Goal: Information Seeking & Learning: Learn about a topic

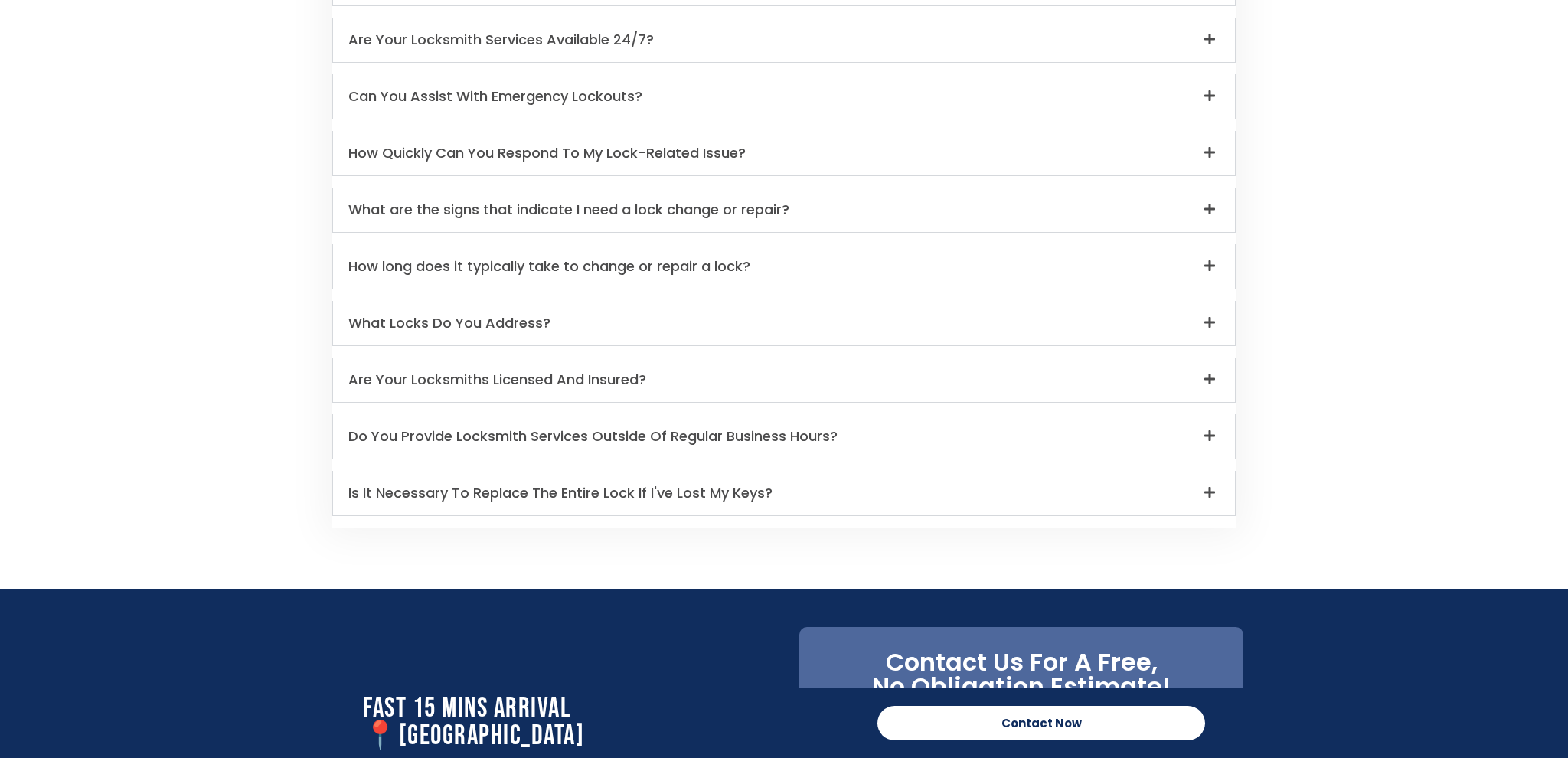
scroll to position [4494, 1]
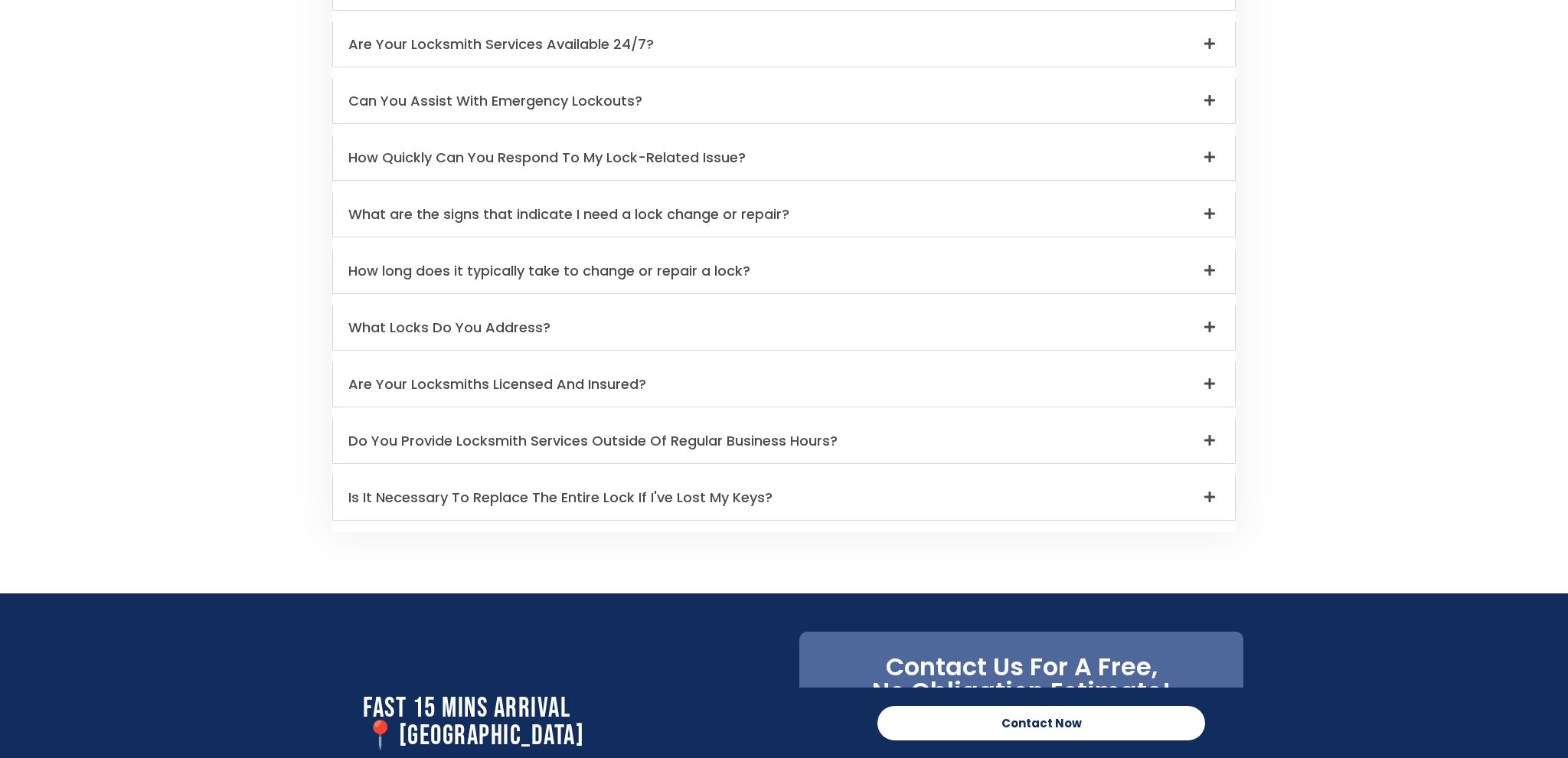
click at [1211, 484] on div "Is It Necessary To Replace The Entire Lock If I've Lost My Keys?" at bounding box center [784, 497] width 902 height 45
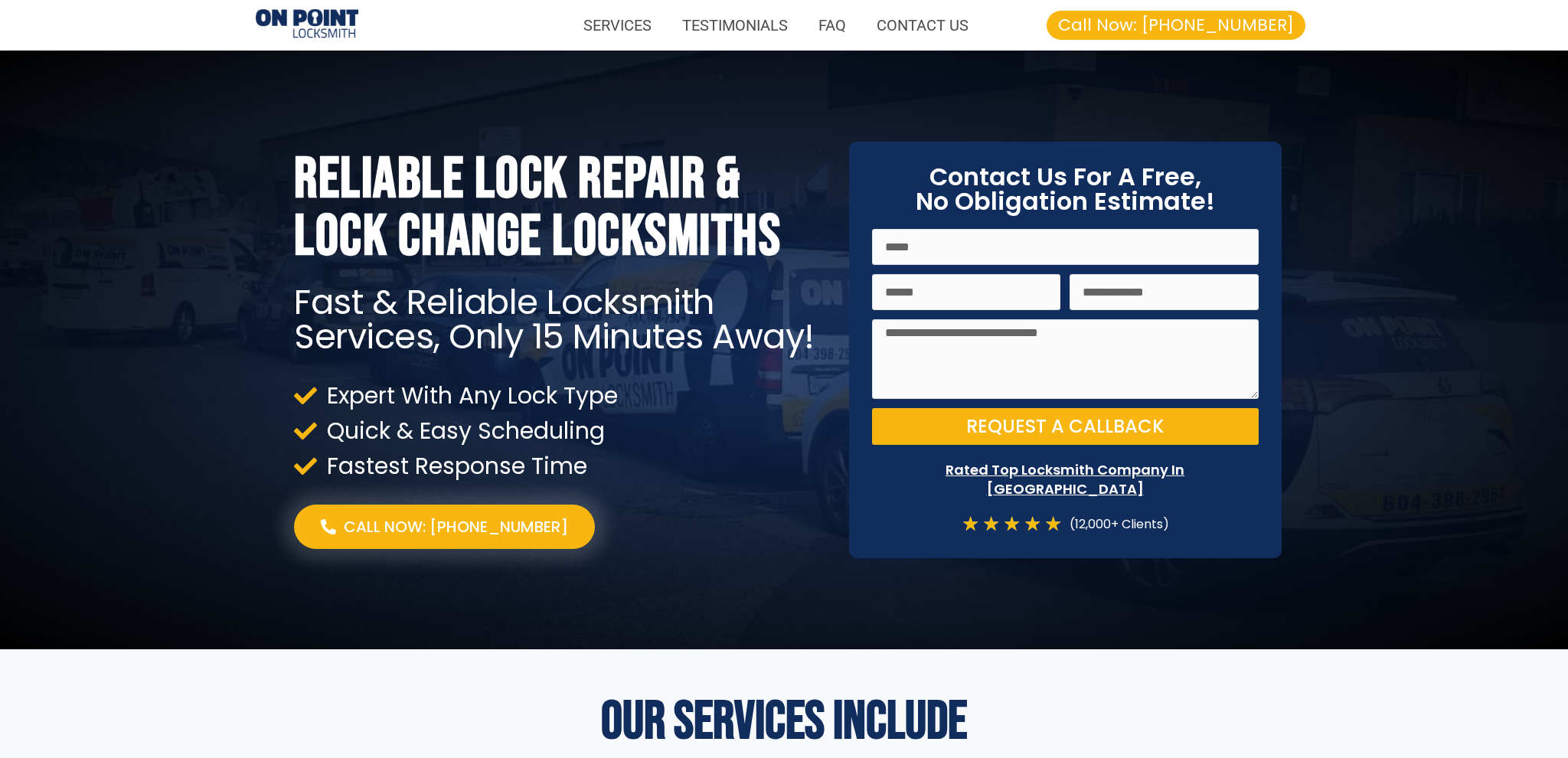
scroll to position [0, 0]
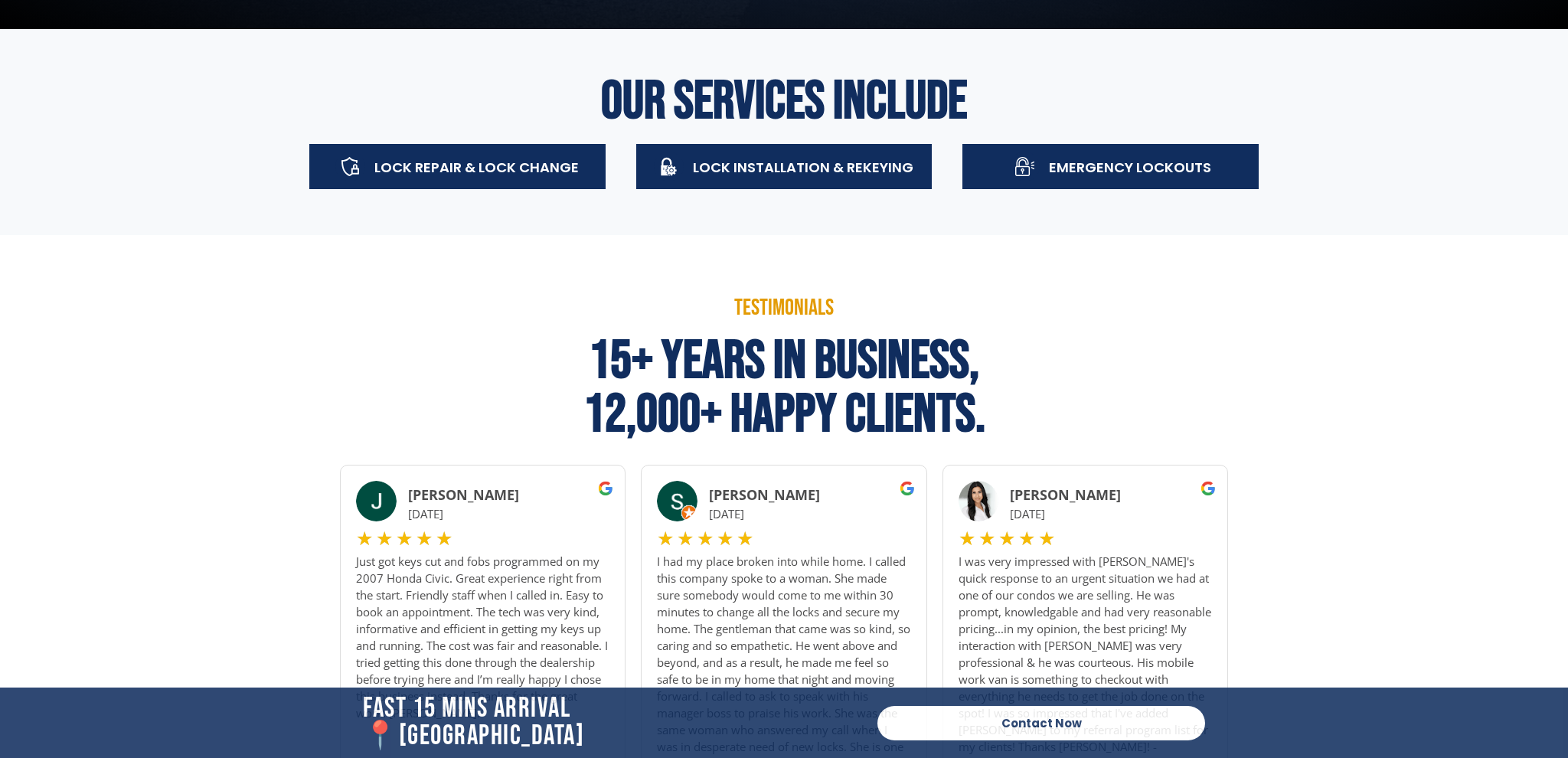
scroll to position [622, 0]
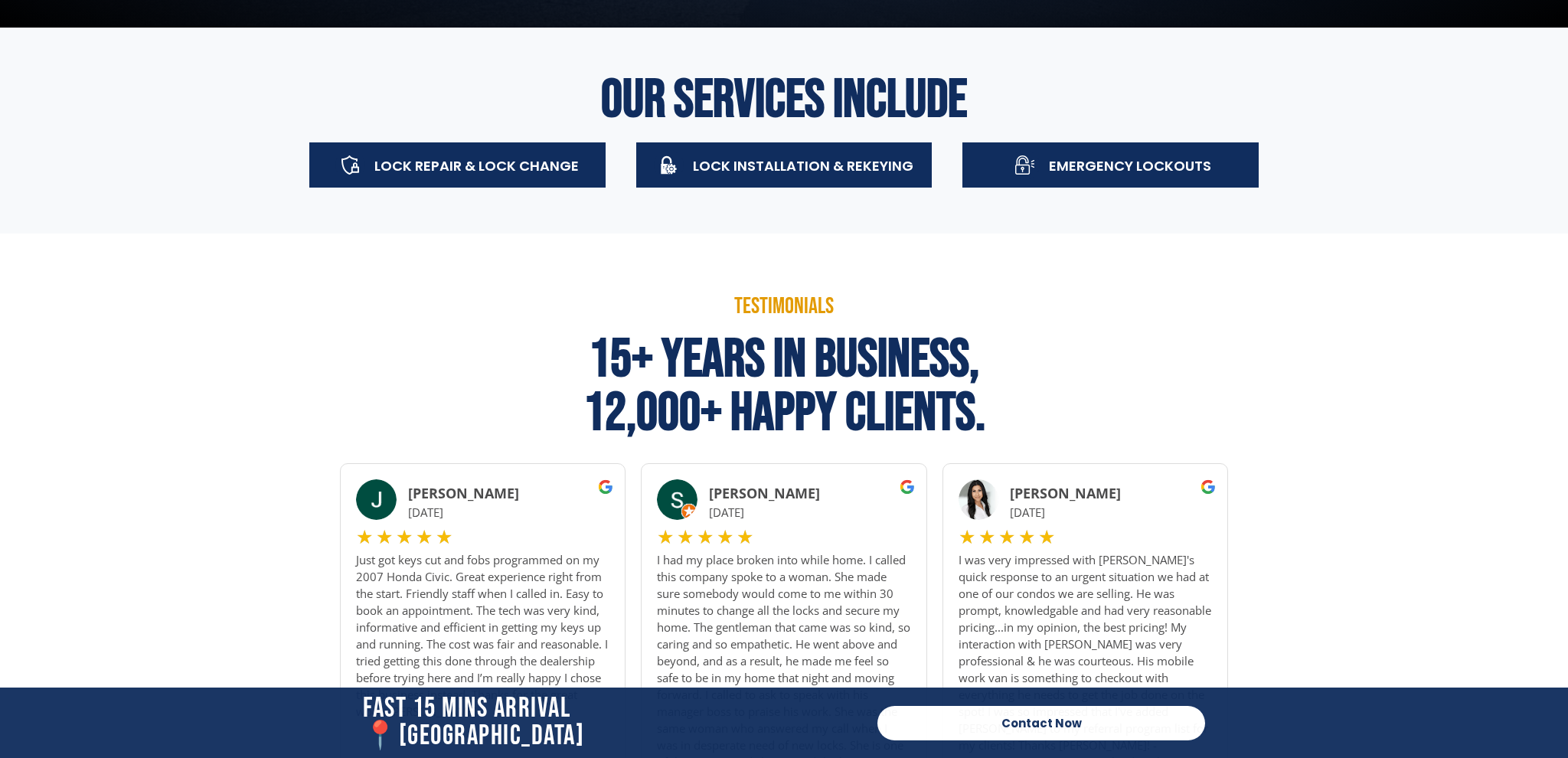
click at [750, 168] on span "Lock Installation & Rekeying" at bounding box center [803, 165] width 221 height 19
click at [768, 173] on span "Lock Installation & Rekeying" at bounding box center [803, 165] width 221 height 19
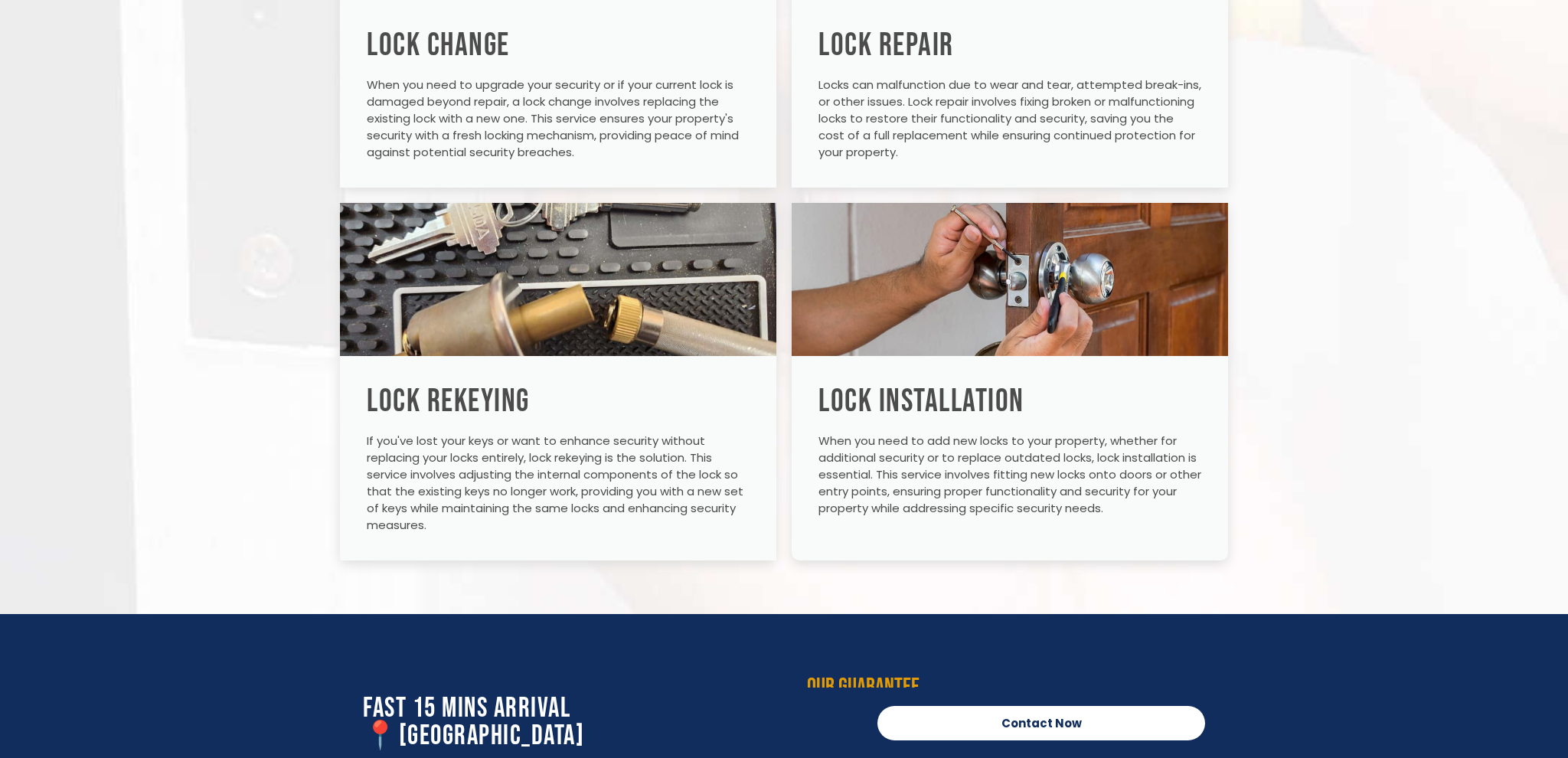
scroll to position [2521, 0]
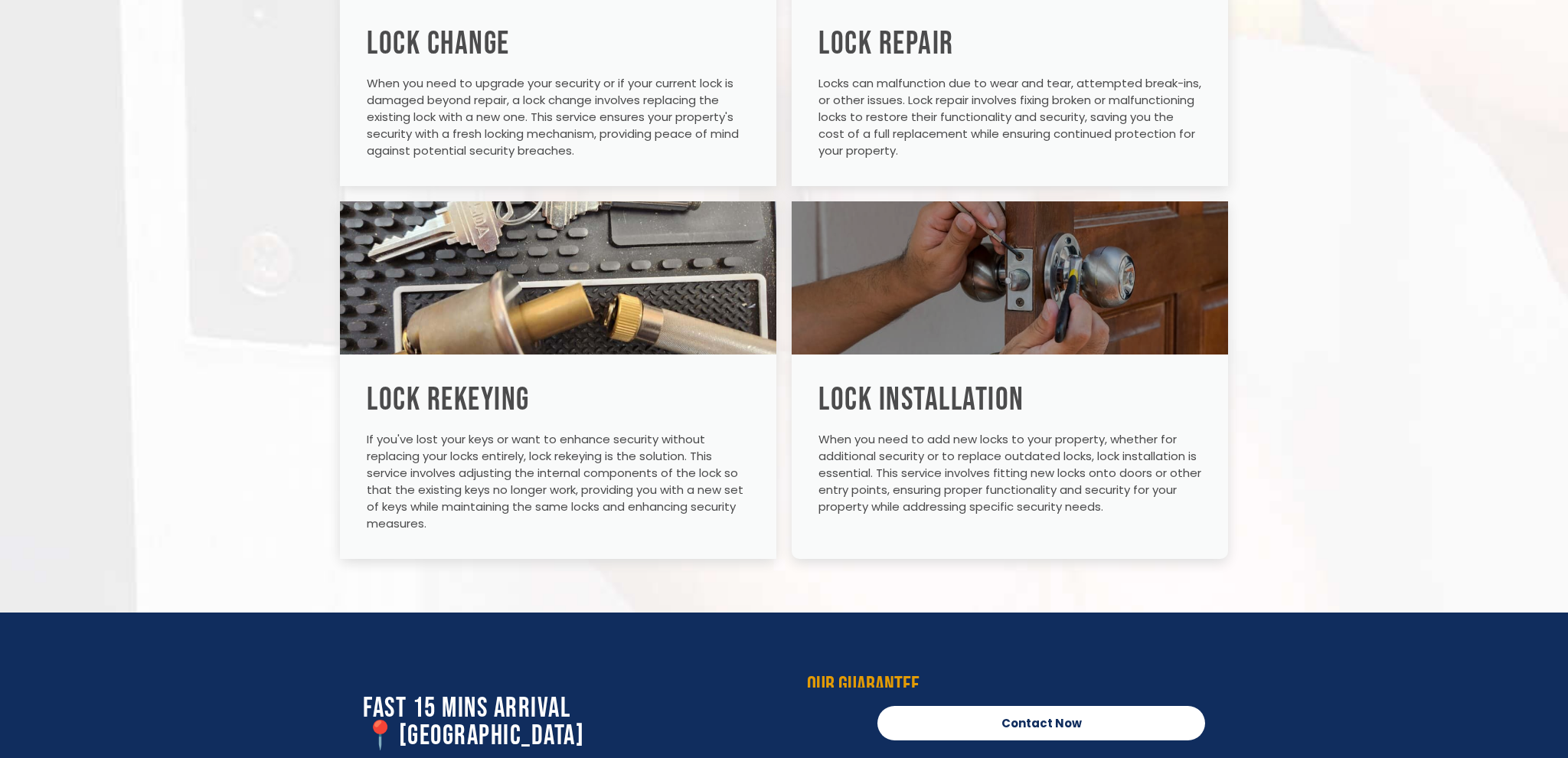
click at [848, 248] on div at bounding box center [1009, 277] width 437 height 154
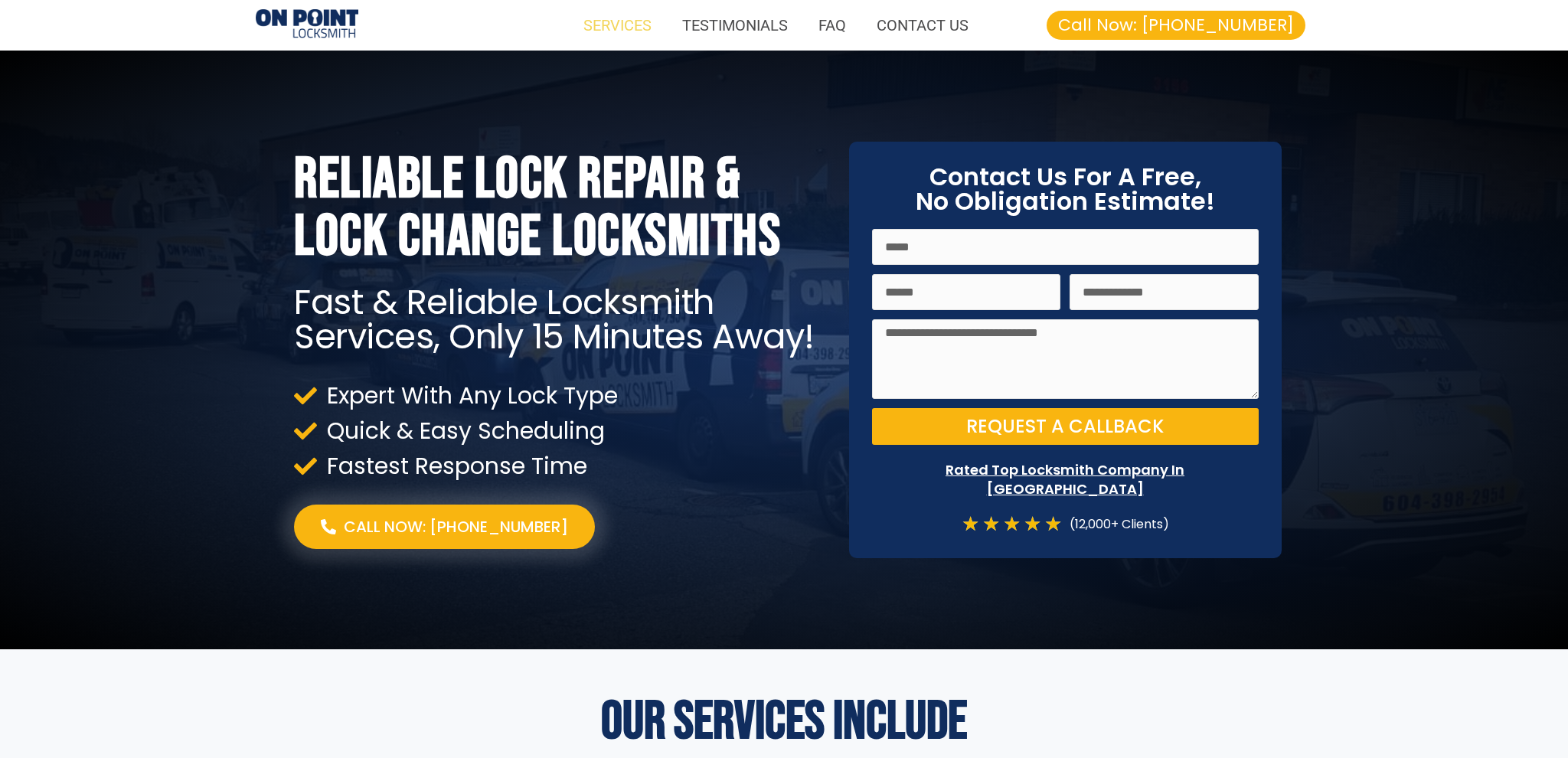
scroll to position [0, 0]
click at [628, 24] on link "SERVICES" at bounding box center [618, 26] width 99 height 36
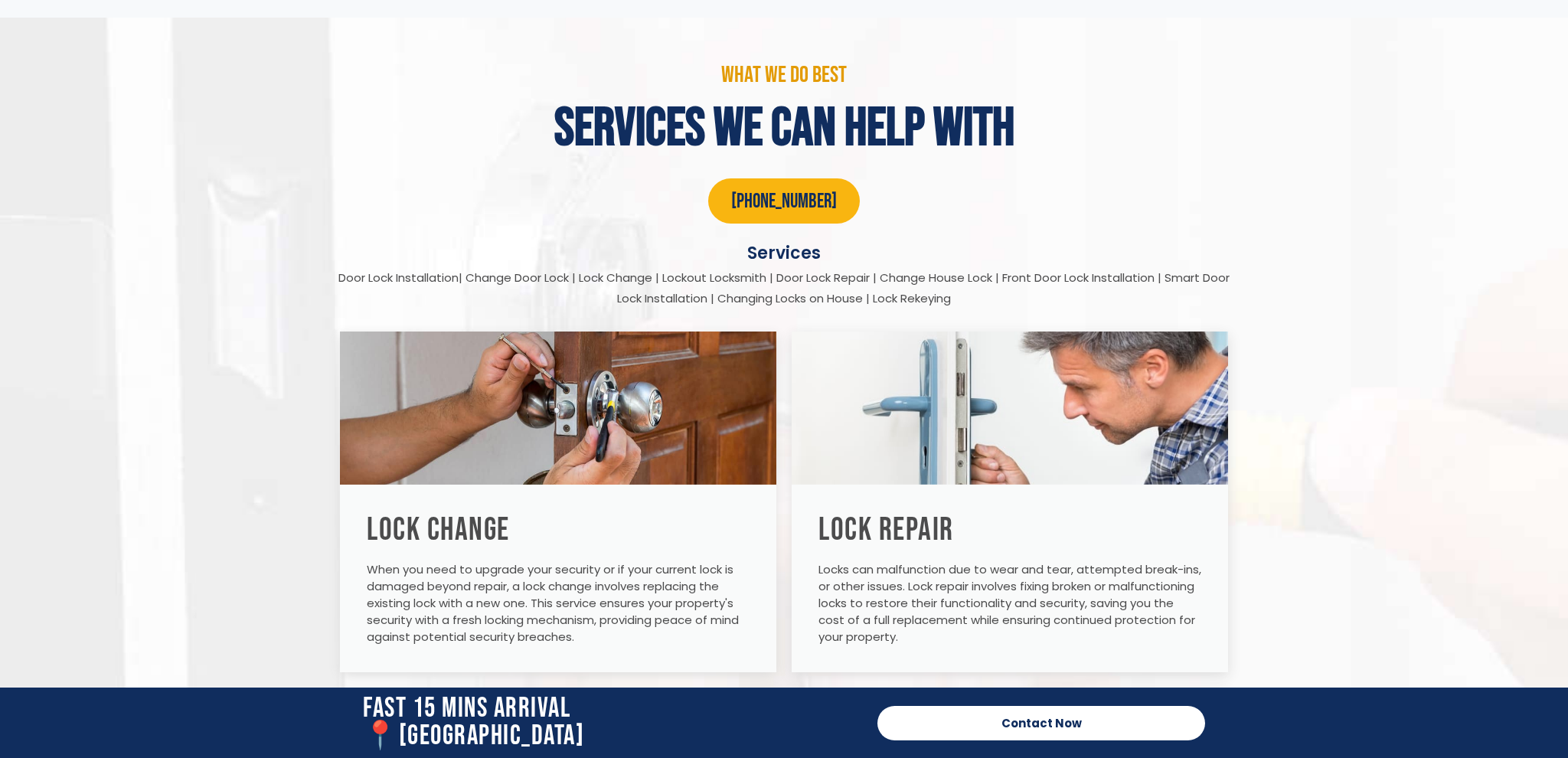
scroll to position [2032, 0]
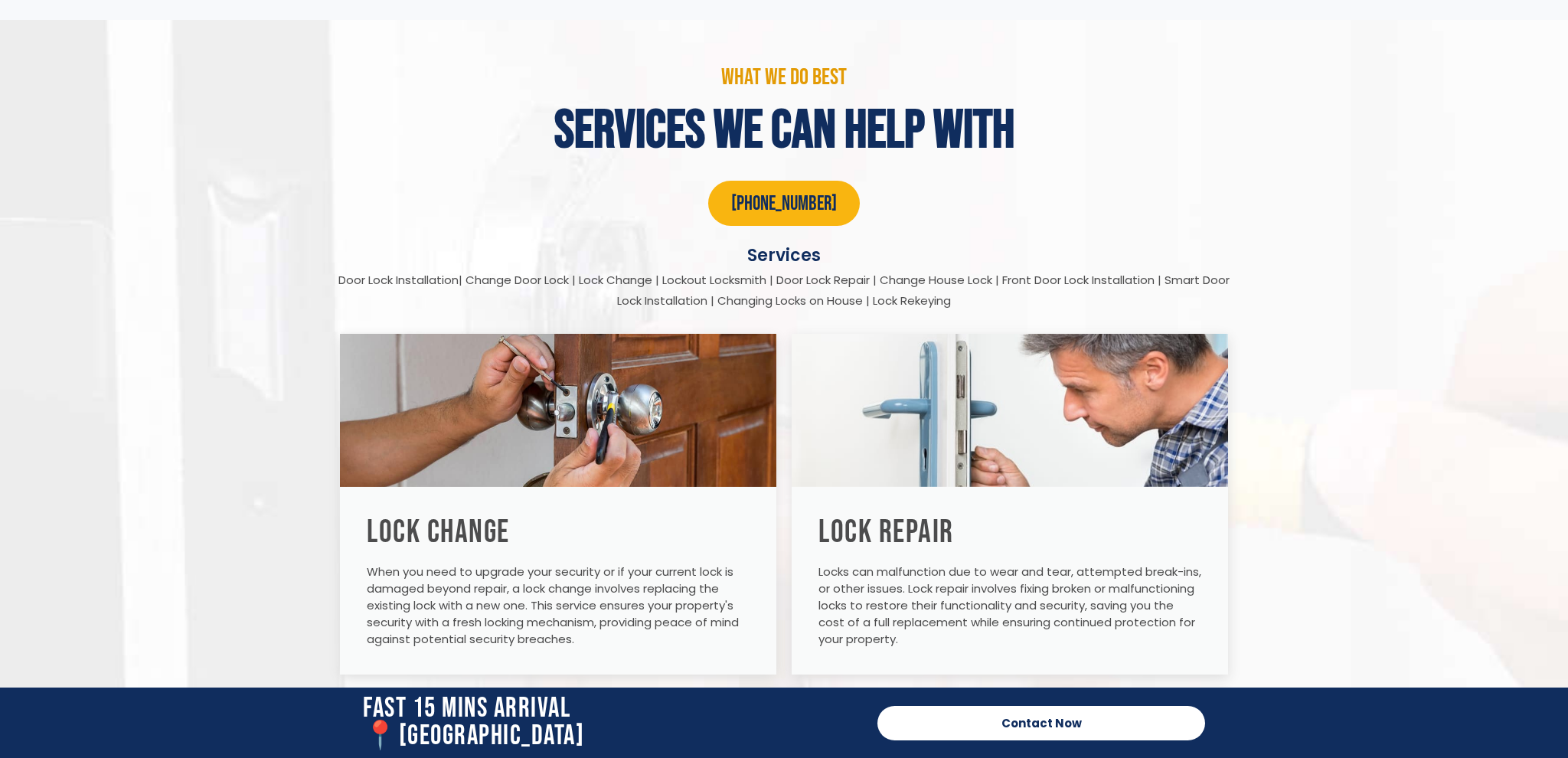
click at [1125, 281] on div "Door Lock Installation| Change Door Lock | Lock Change | Lockout Locksmith | Do…" at bounding box center [784, 290] width 903 height 42
click at [1088, 282] on div "Door Lock Installation| Change Door Lock | Lock Change | Lockout Locksmith | Do…" at bounding box center [784, 290] width 903 height 42
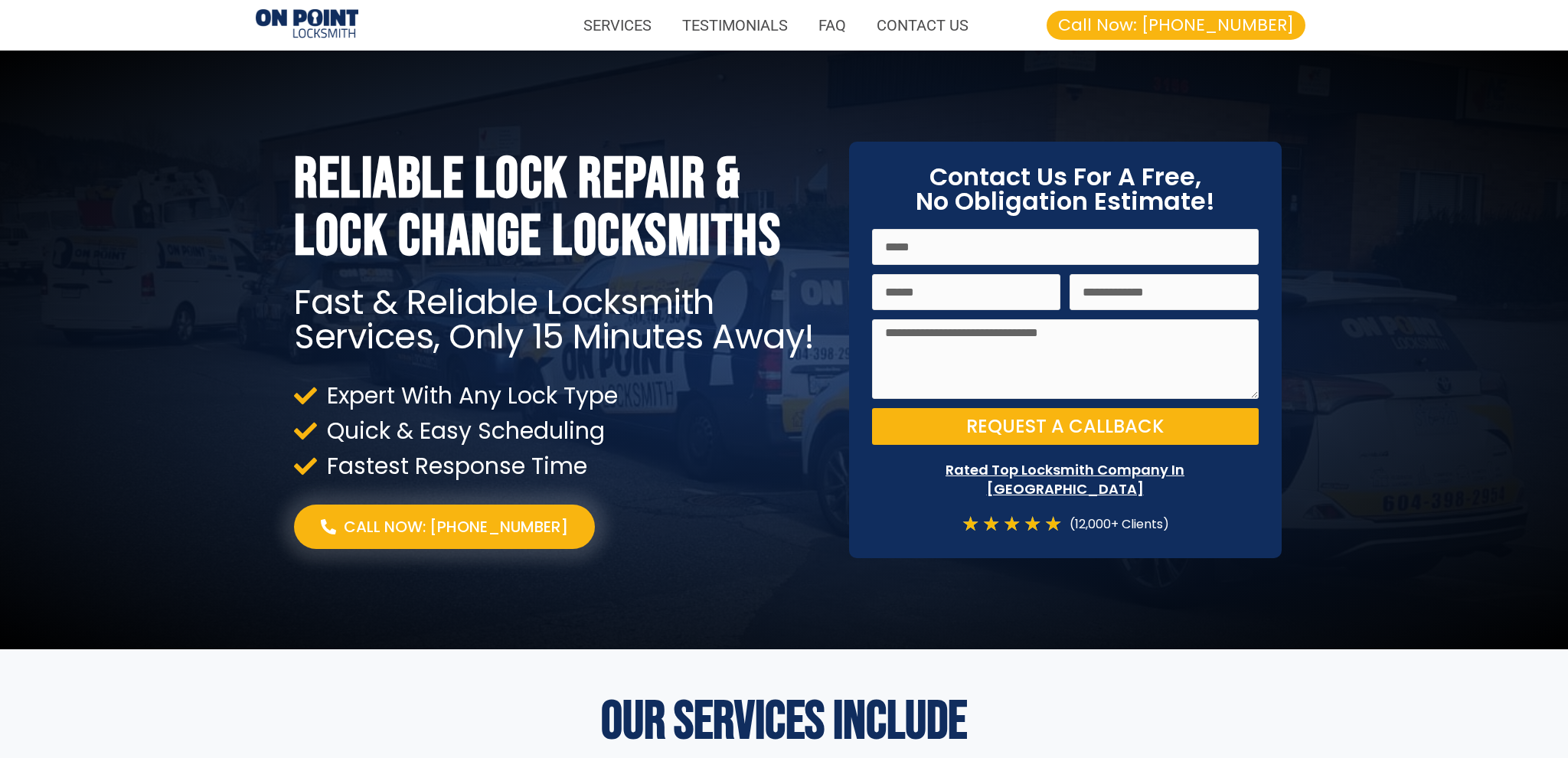
scroll to position [0, 0]
